Goal: Find specific page/section

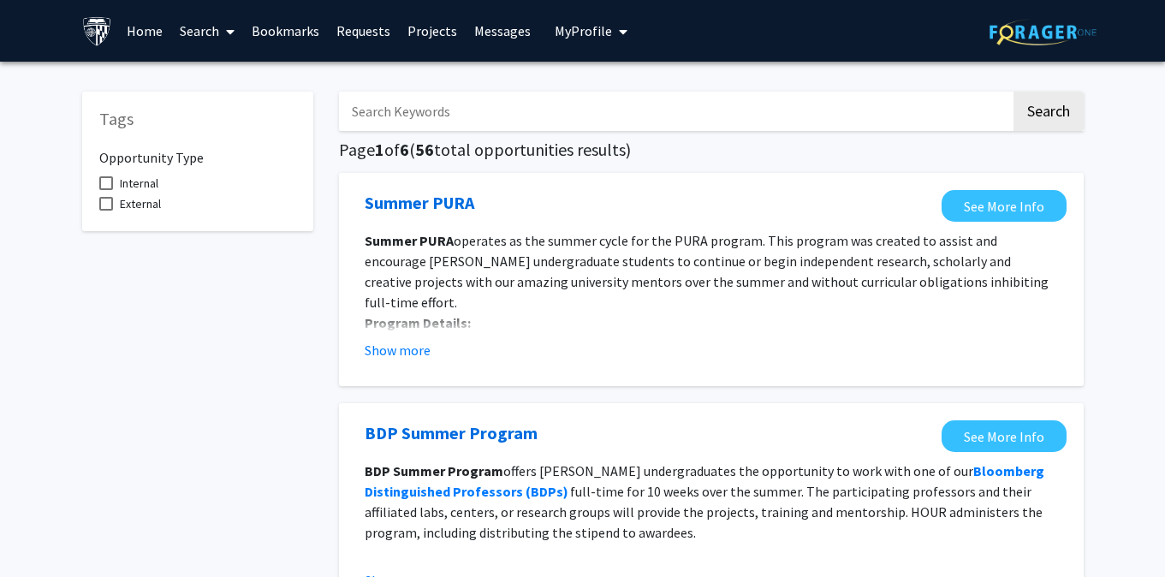
click at [151, 26] on link "Home" at bounding box center [144, 31] width 53 height 60
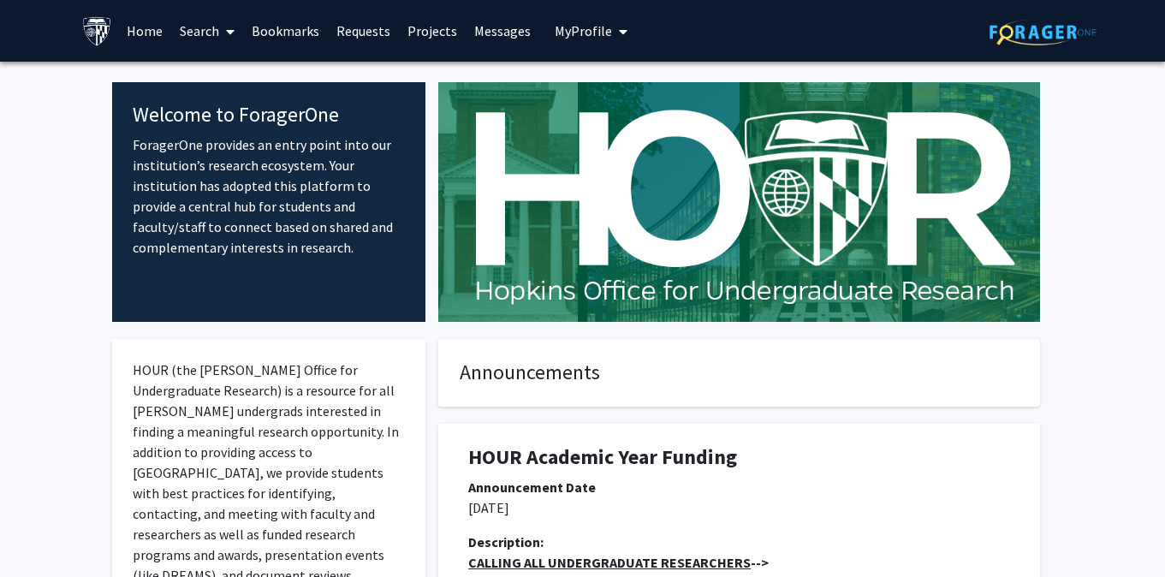
click at [103, 35] on img at bounding box center [97, 31] width 30 height 30
click at [229, 21] on span at bounding box center [226, 32] width 15 height 60
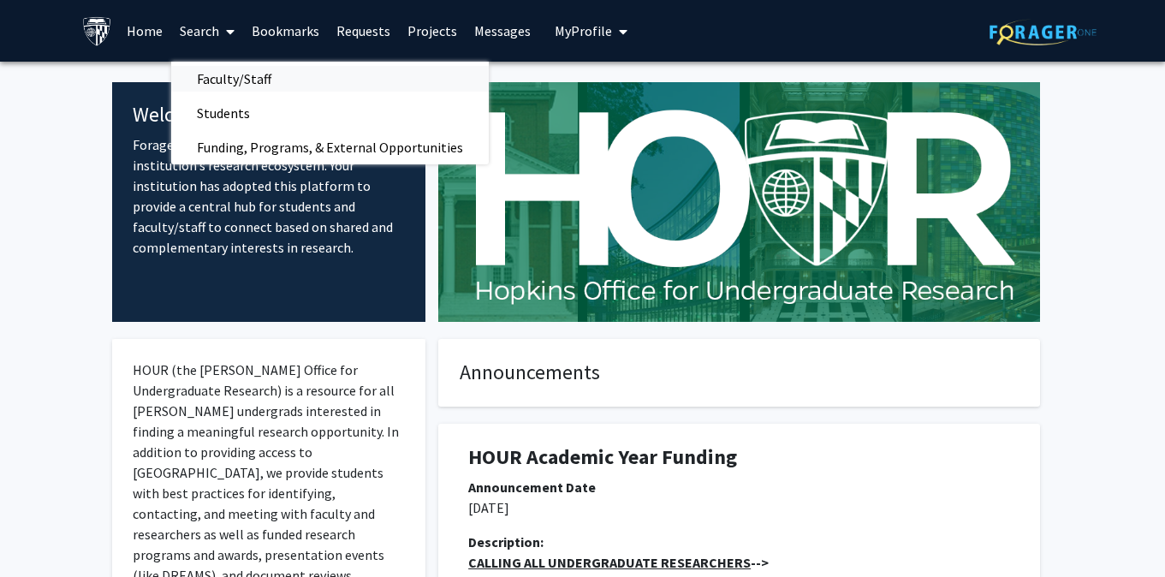
click at [227, 68] on span "Faculty/Staff" at bounding box center [234, 79] width 126 height 34
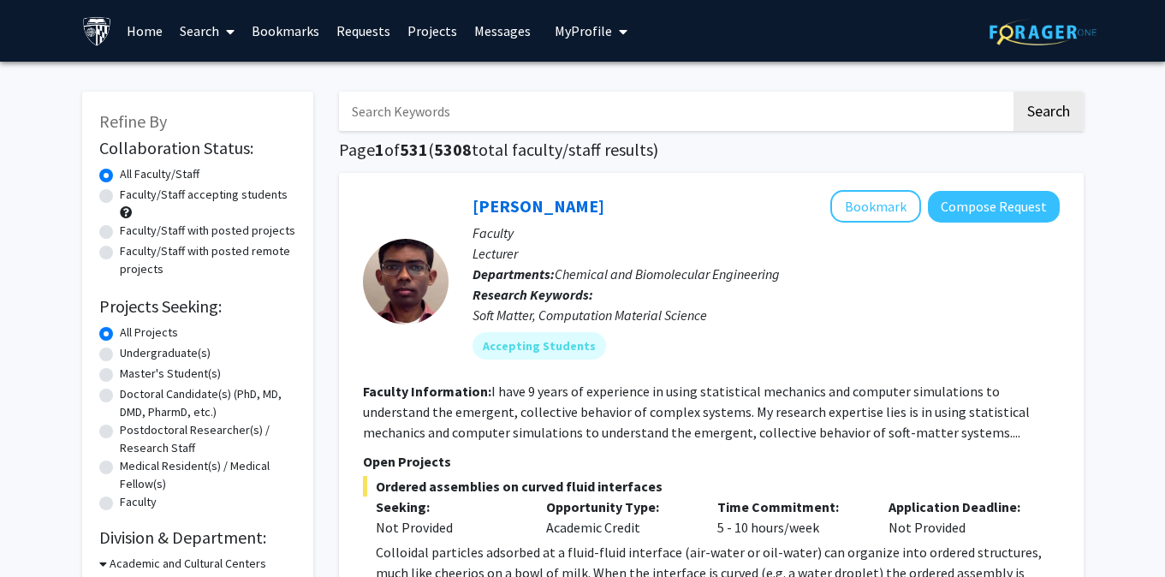
click at [181, 248] on label "Faculty/Staff with posted remote projects" at bounding box center [208, 260] width 176 height 36
click at [131, 248] on input "Faculty/Staff with posted remote projects" at bounding box center [125, 247] width 11 height 11
radio input "true"
